Goal: Transaction & Acquisition: Purchase product/service

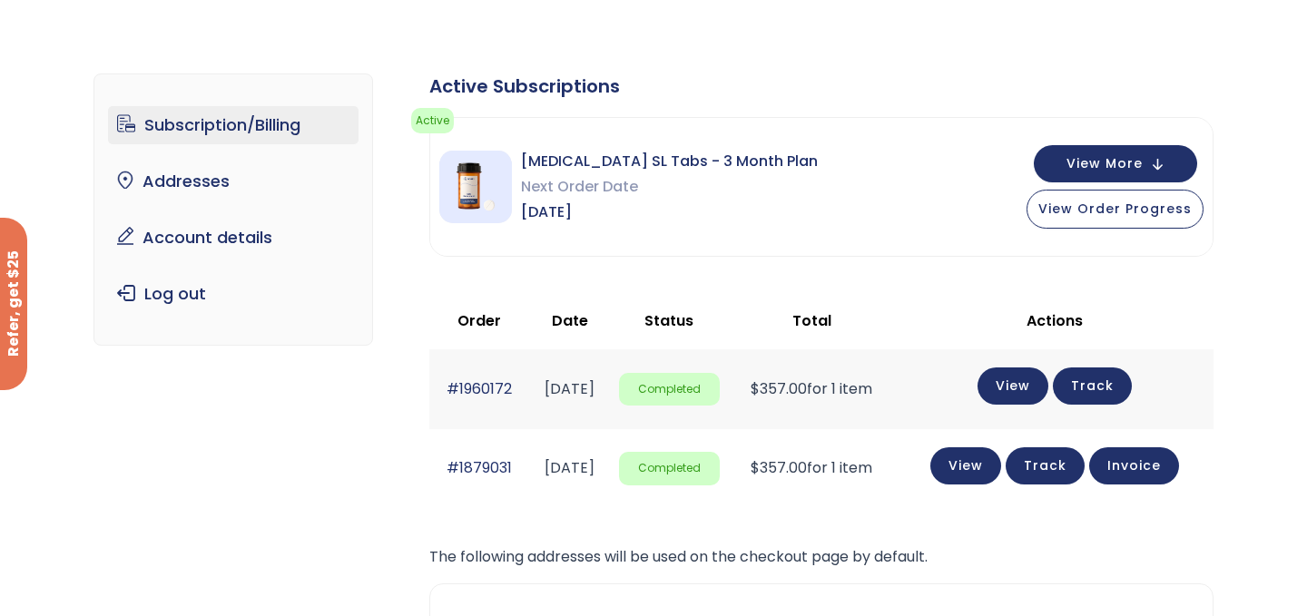
scroll to position [14, 0]
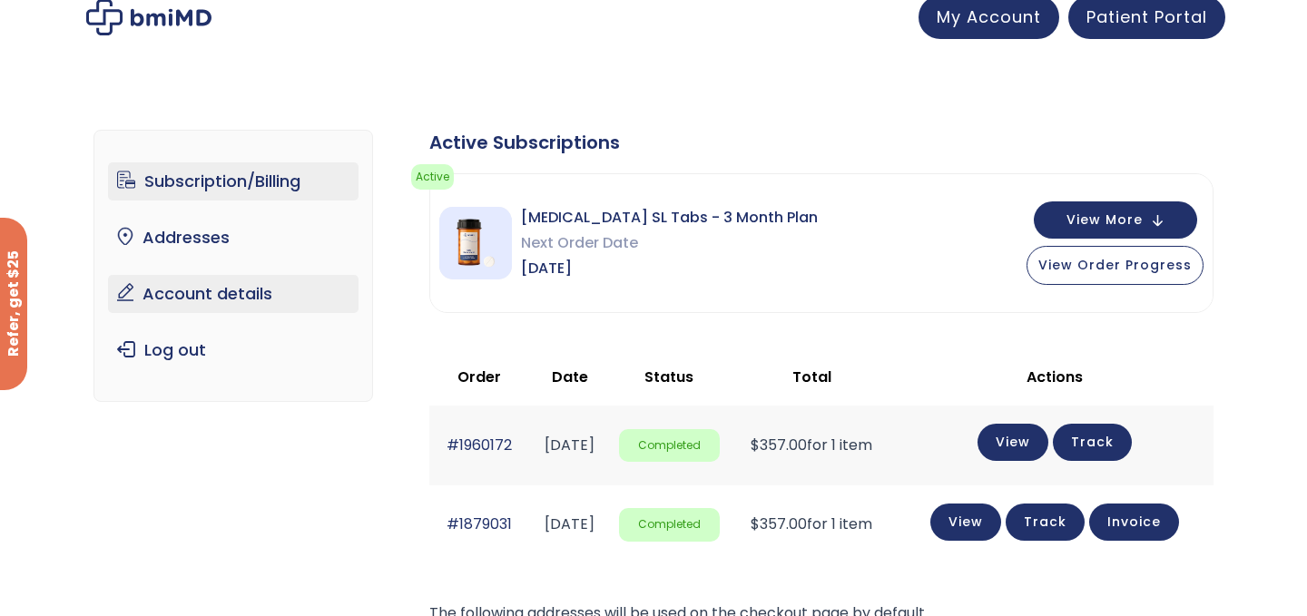
click at [217, 297] on link "Account details" at bounding box center [233, 294] width 251 height 38
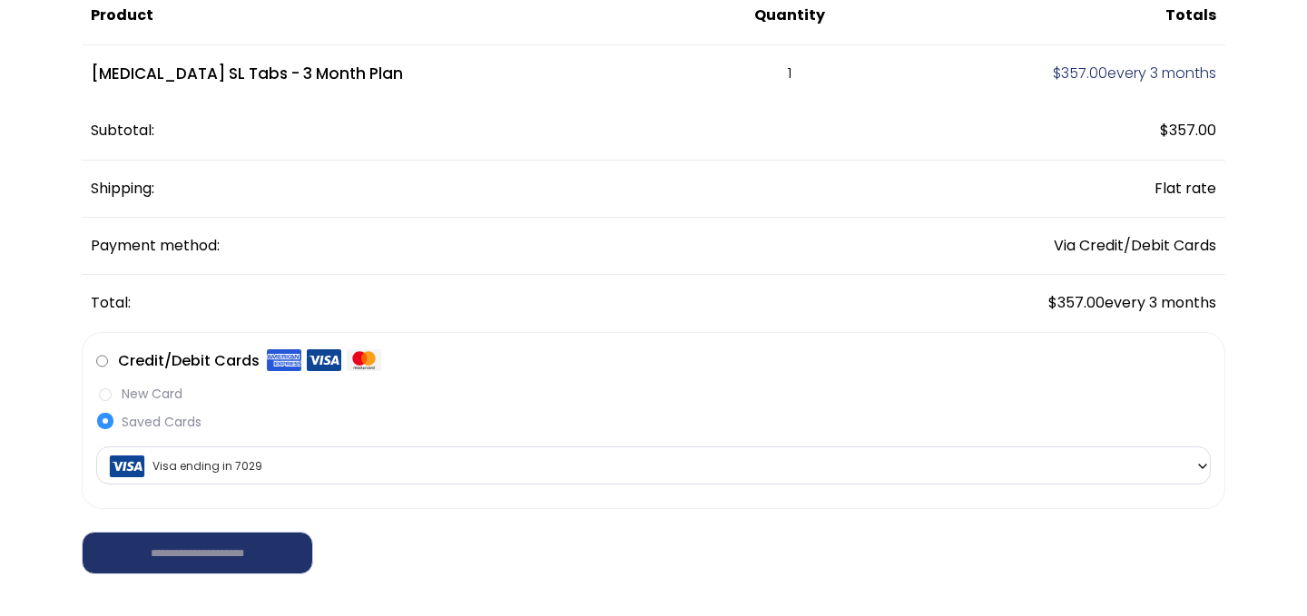
scroll to position [206, 0]
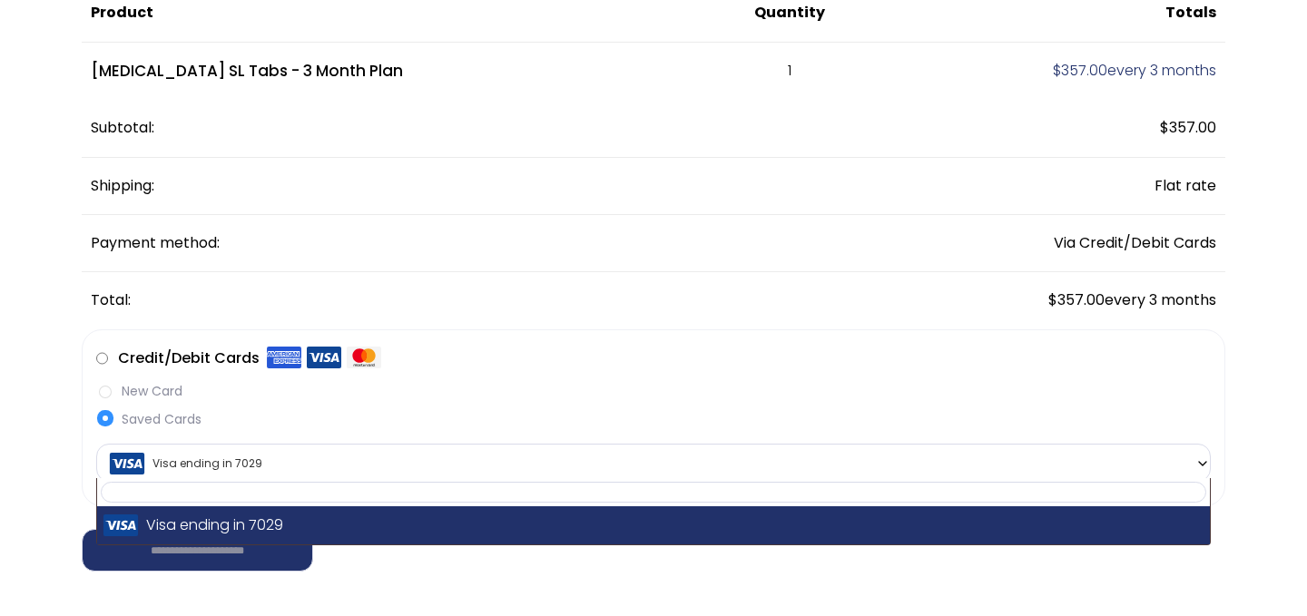
click at [195, 468] on span "Visa ending in 7029" at bounding box center [654, 464] width 1104 height 38
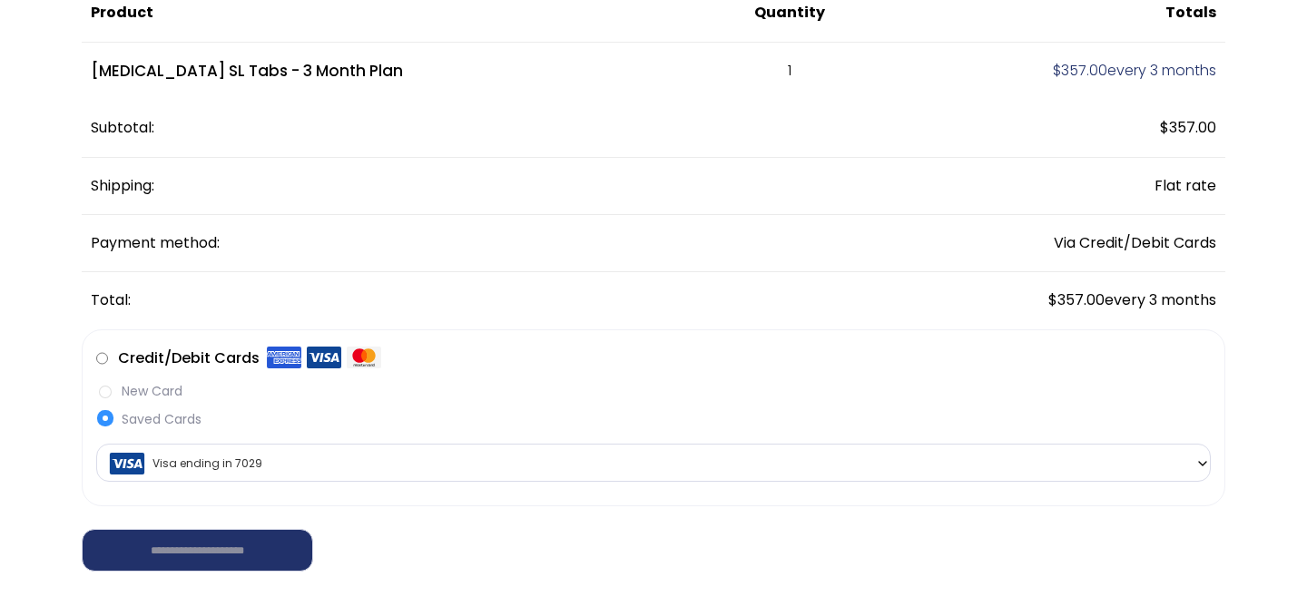
click at [116, 395] on label "New Card" at bounding box center [653, 391] width 1115 height 19
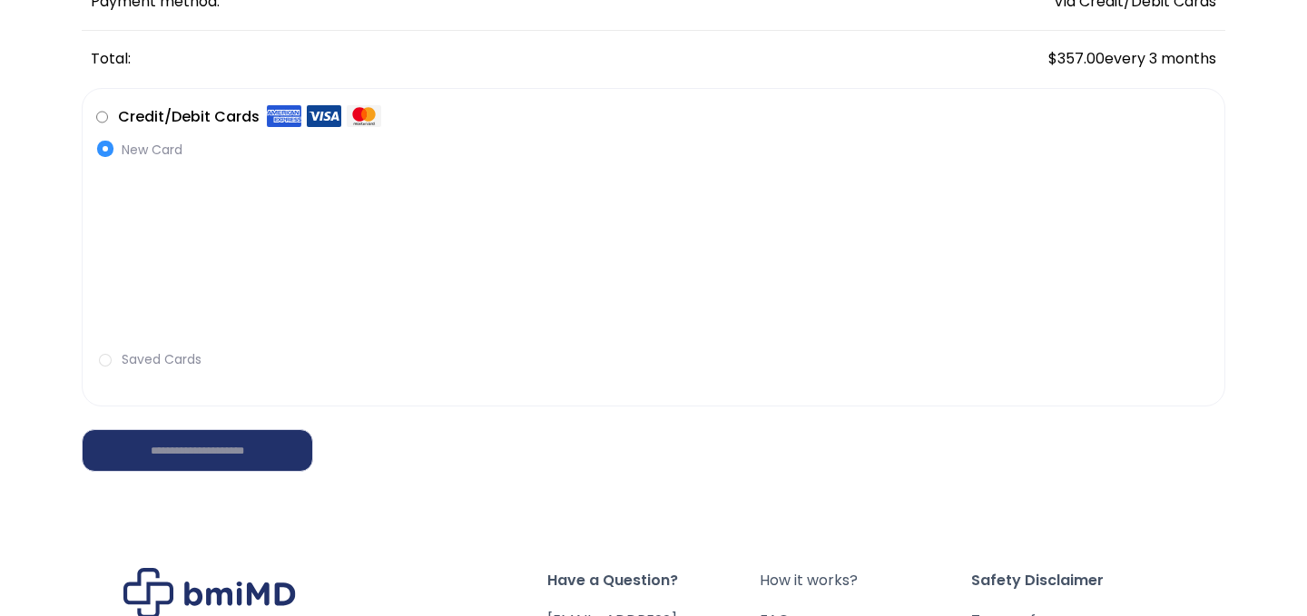
scroll to position [458, 0]
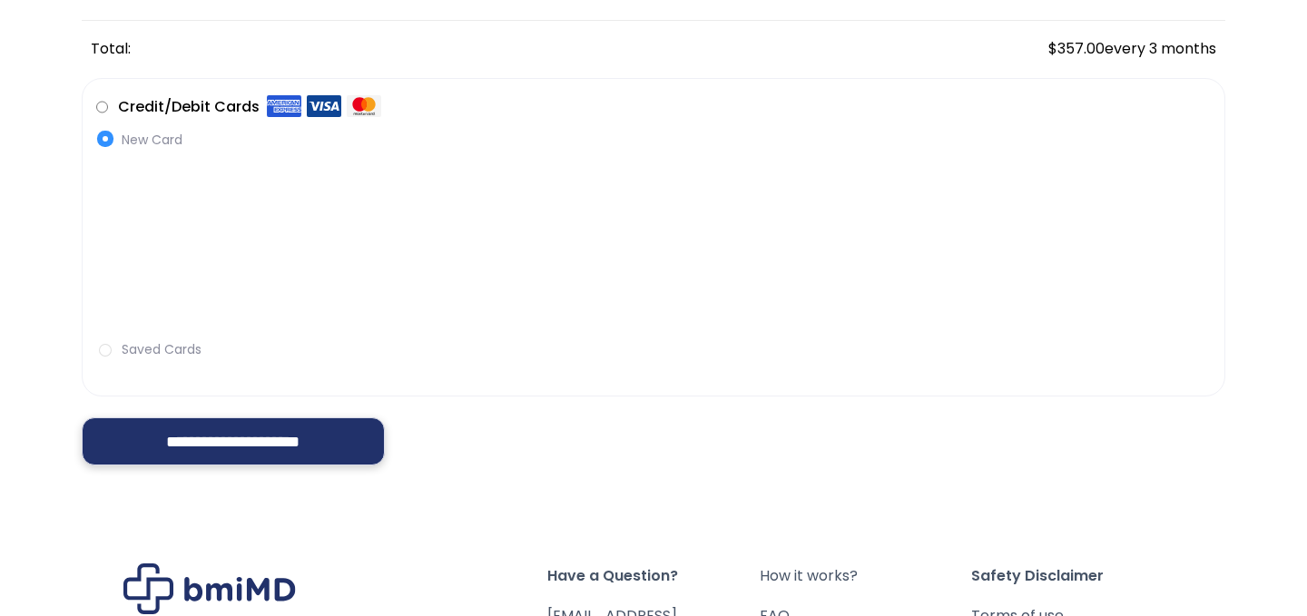
click at [254, 440] on input "**********" at bounding box center [233, 442] width 303 height 48
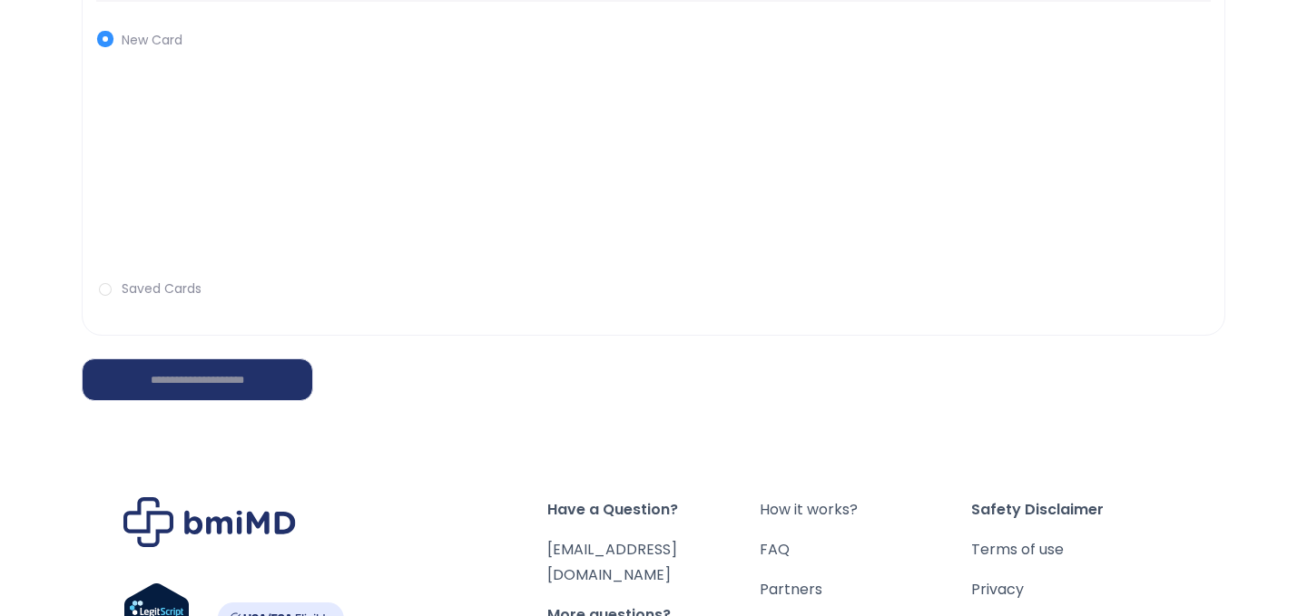
scroll to position [624, 0]
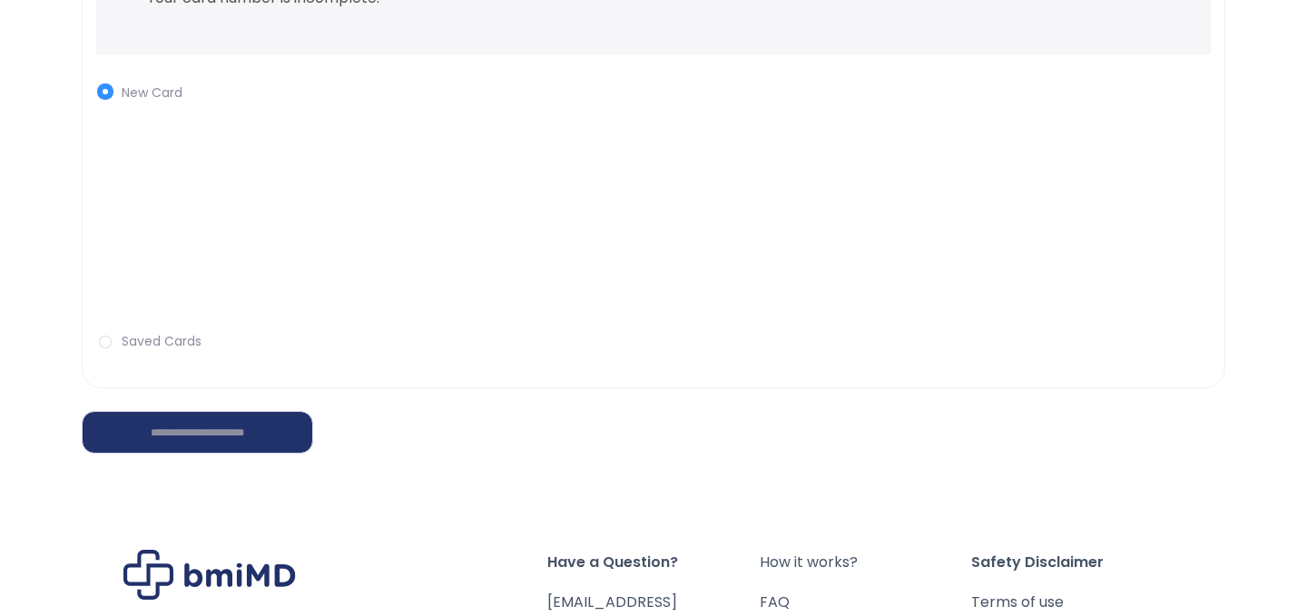
click at [123, 342] on label "Saved Cards" at bounding box center [653, 341] width 1115 height 19
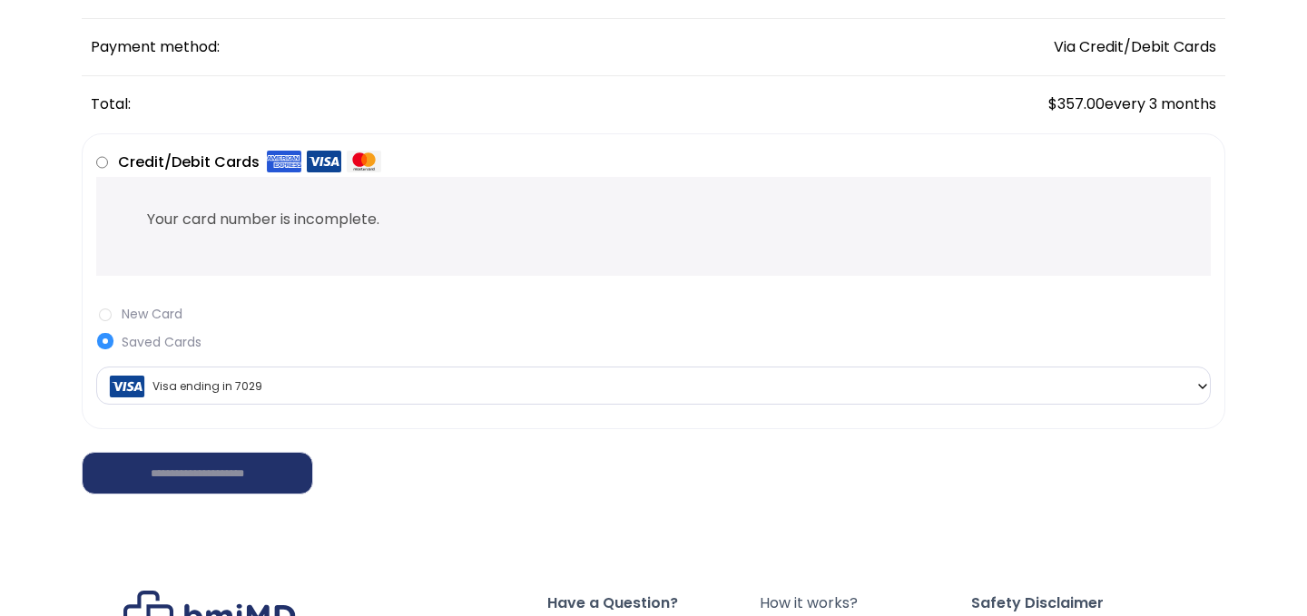
scroll to position [396, 0]
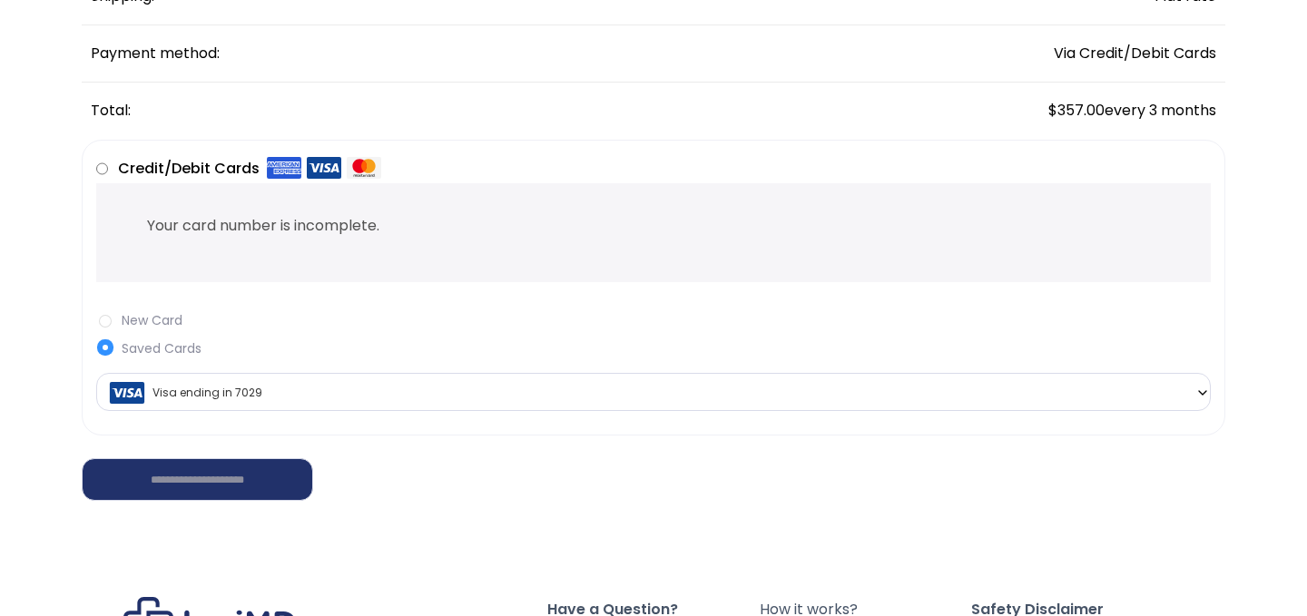
click at [104, 323] on label "New Card" at bounding box center [653, 320] width 1115 height 19
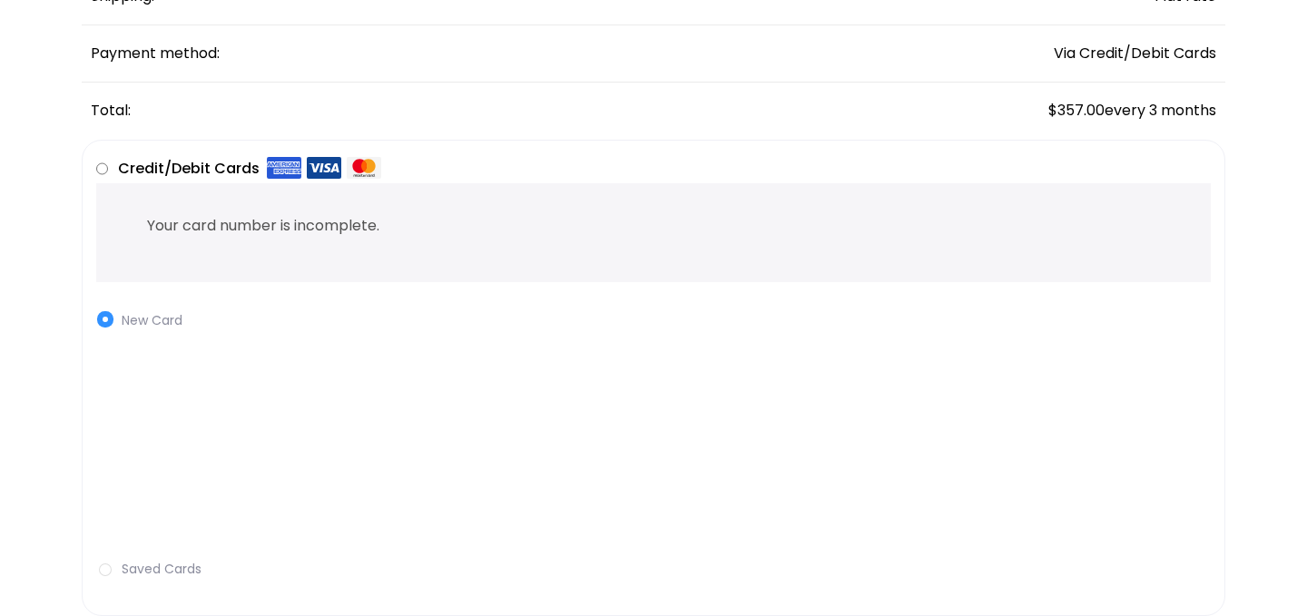
click at [105, 329] on label "New Card" at bounding box center [653, 320] width 1115 height 19
click at [104, 316] on label "New Card" at bounding box center [653, 320] width 1115 height 19
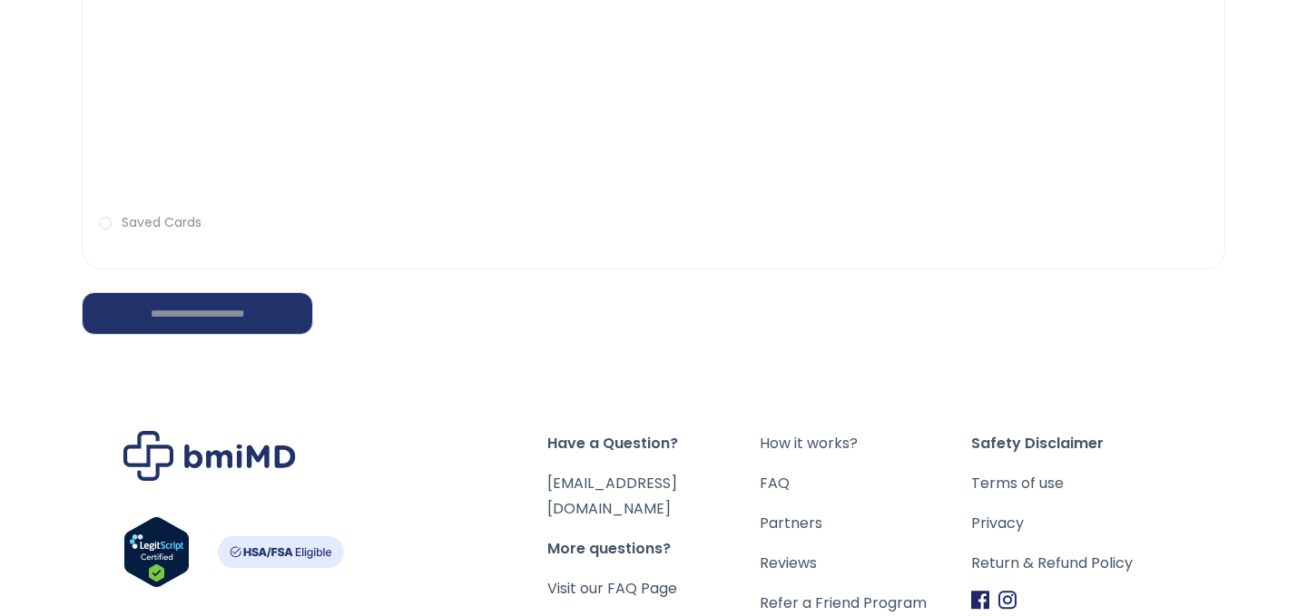
scroll to position [744, 0]
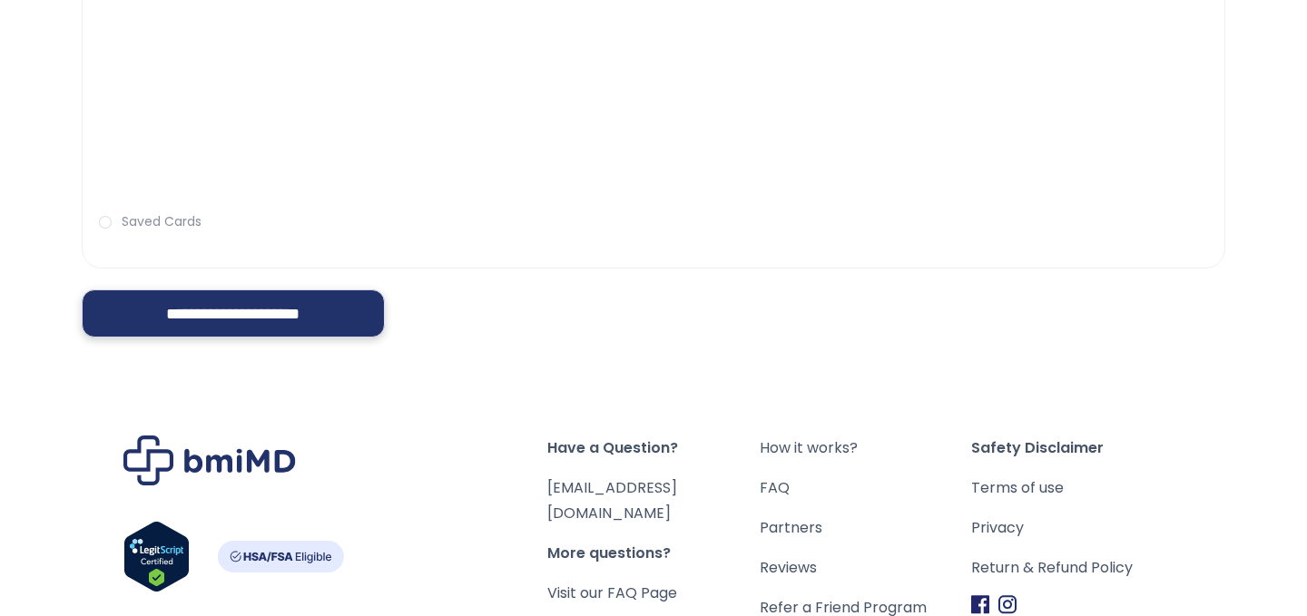
click at [235, 327] on input "**********" at bounding box center [233, 314] width 303 height 48
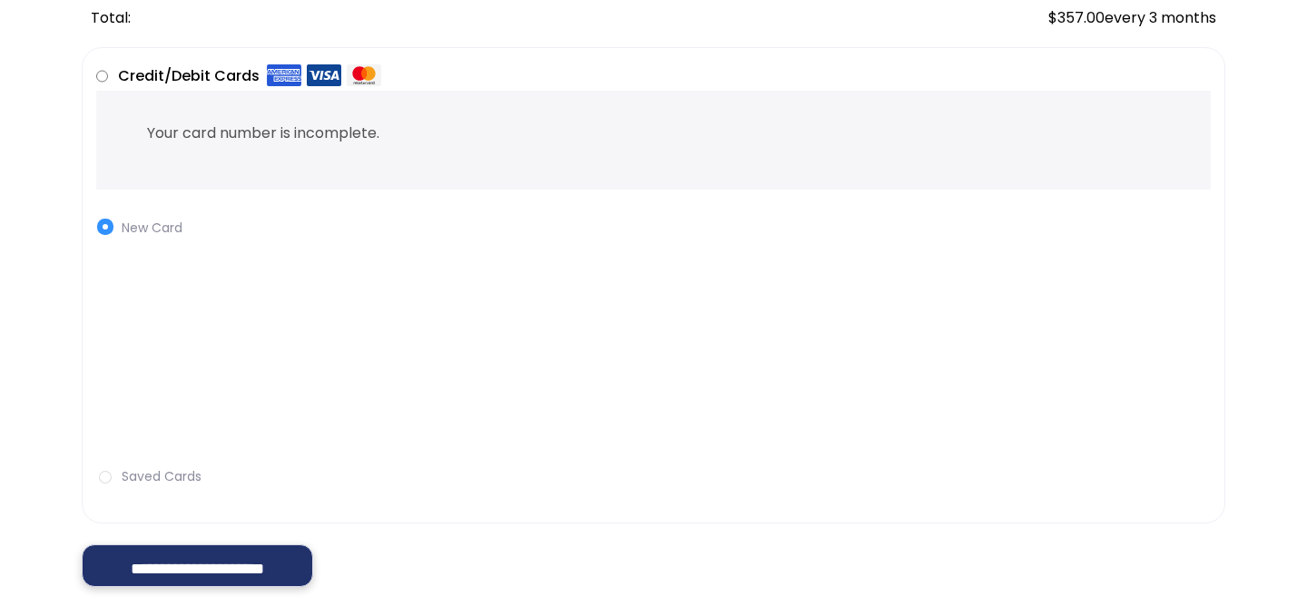
scroll to position [488, 0]
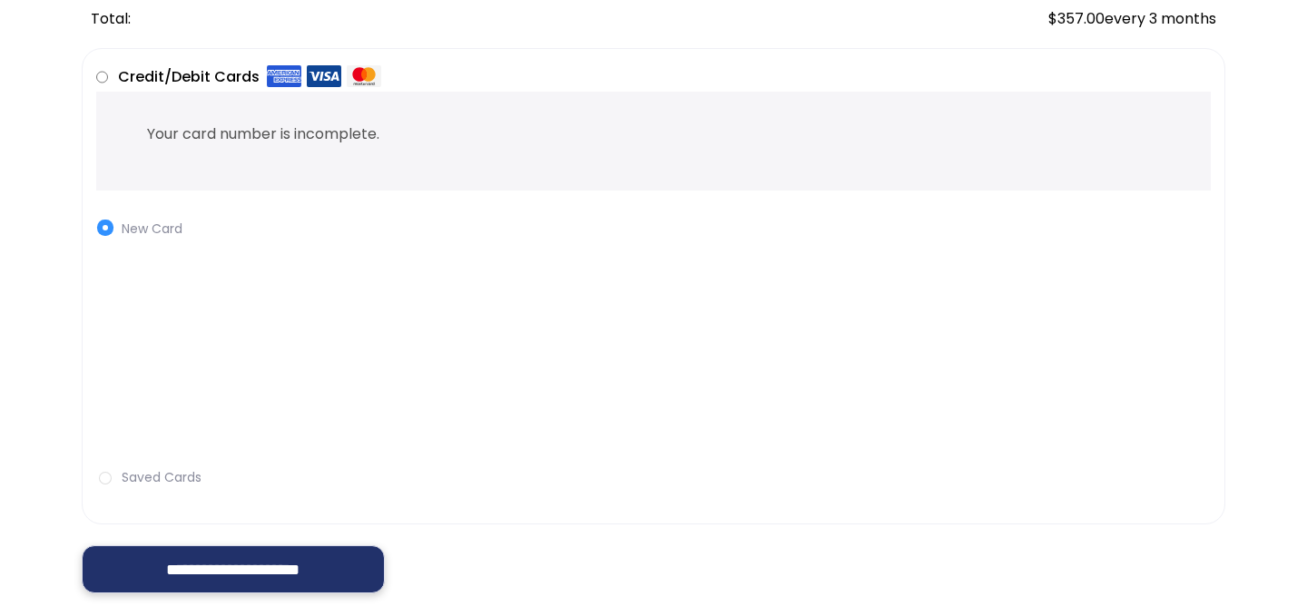
click at [275, 568] on input "**********" at bounding box center [233, 570] width 303 height 48
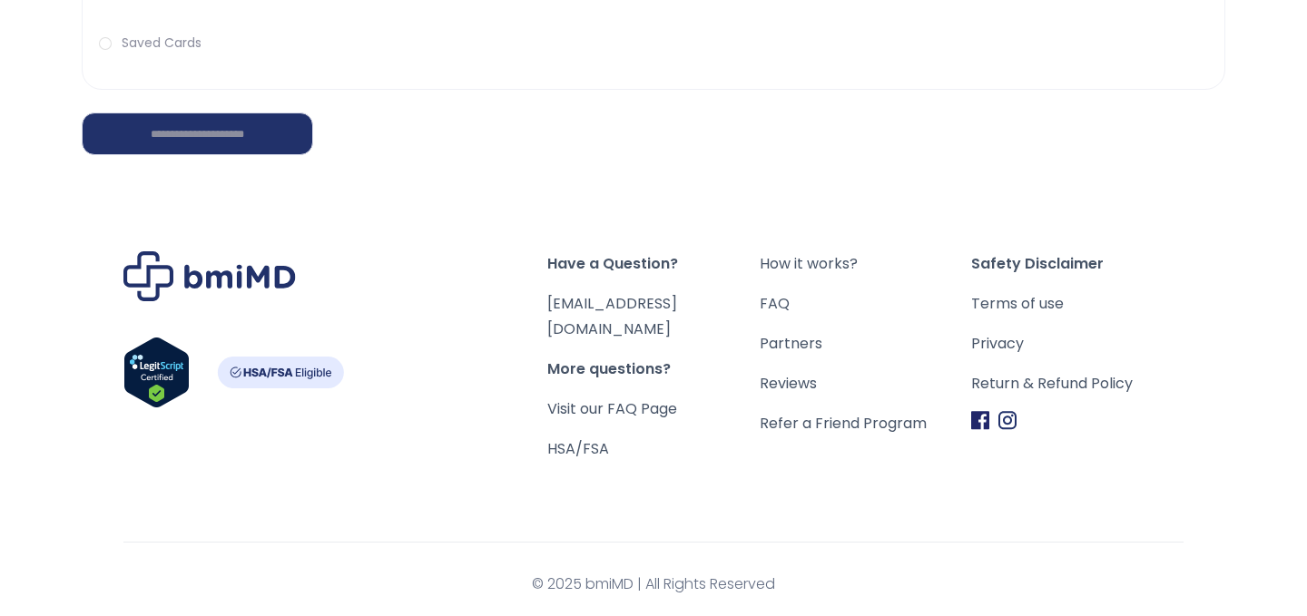
scroll to position [892, 0]
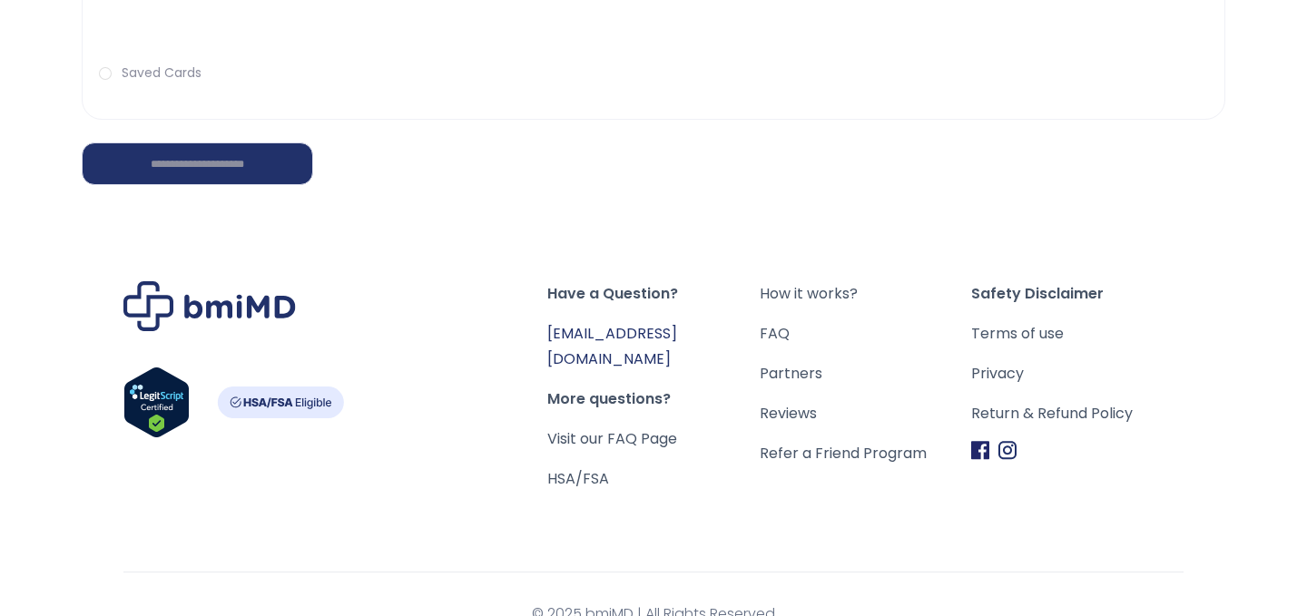
click at [571, 329] on link "[EMAIL_ADDRESS][DOMAIN_NAME]" at bounding box center [612, 346] width 130 height 46
